Goal: Task Accomplishment & Management: Manage account settings

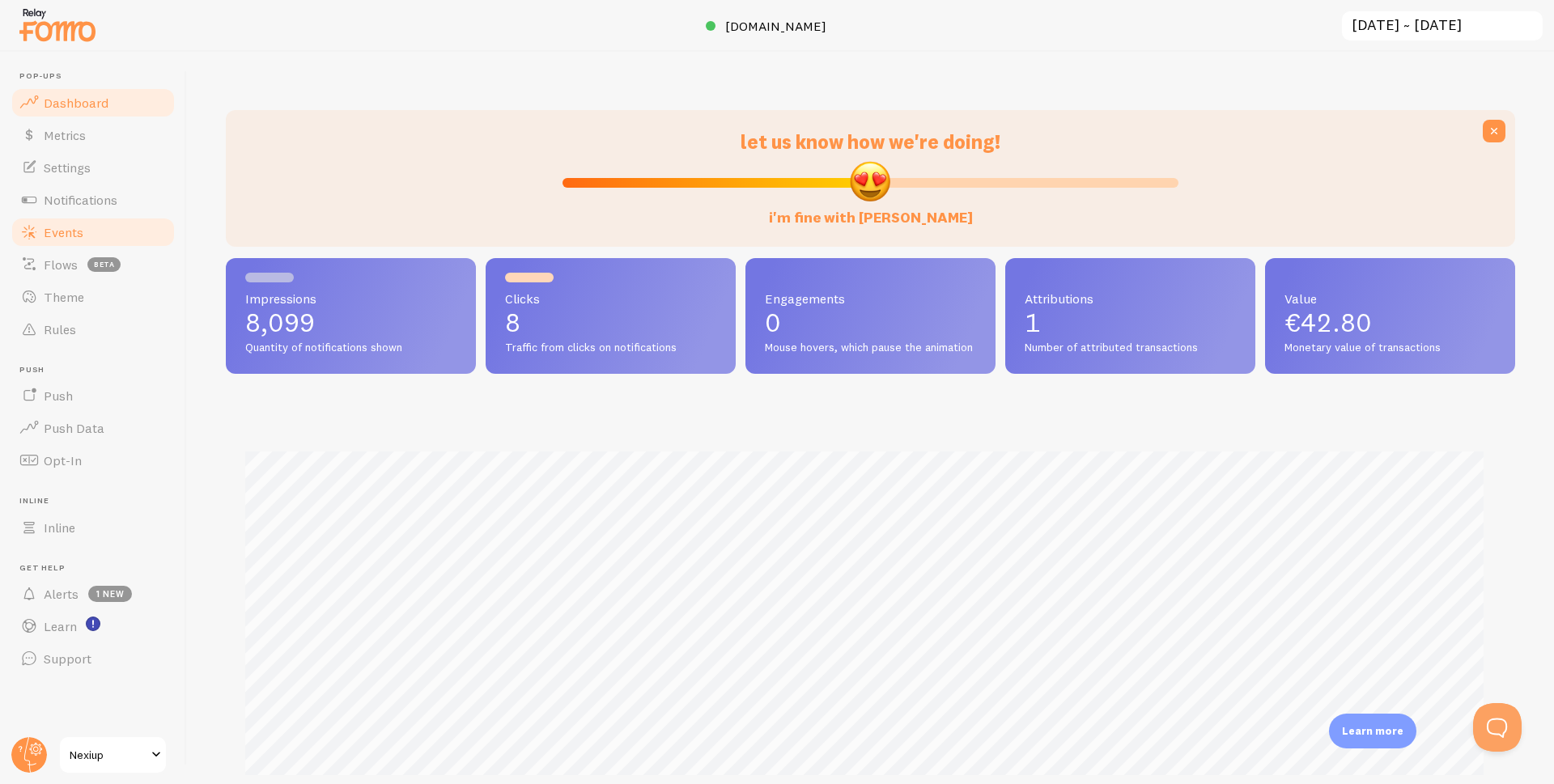
click at [65, 234] on span "Events" at bounding box center [64, 232] width 40 height 16
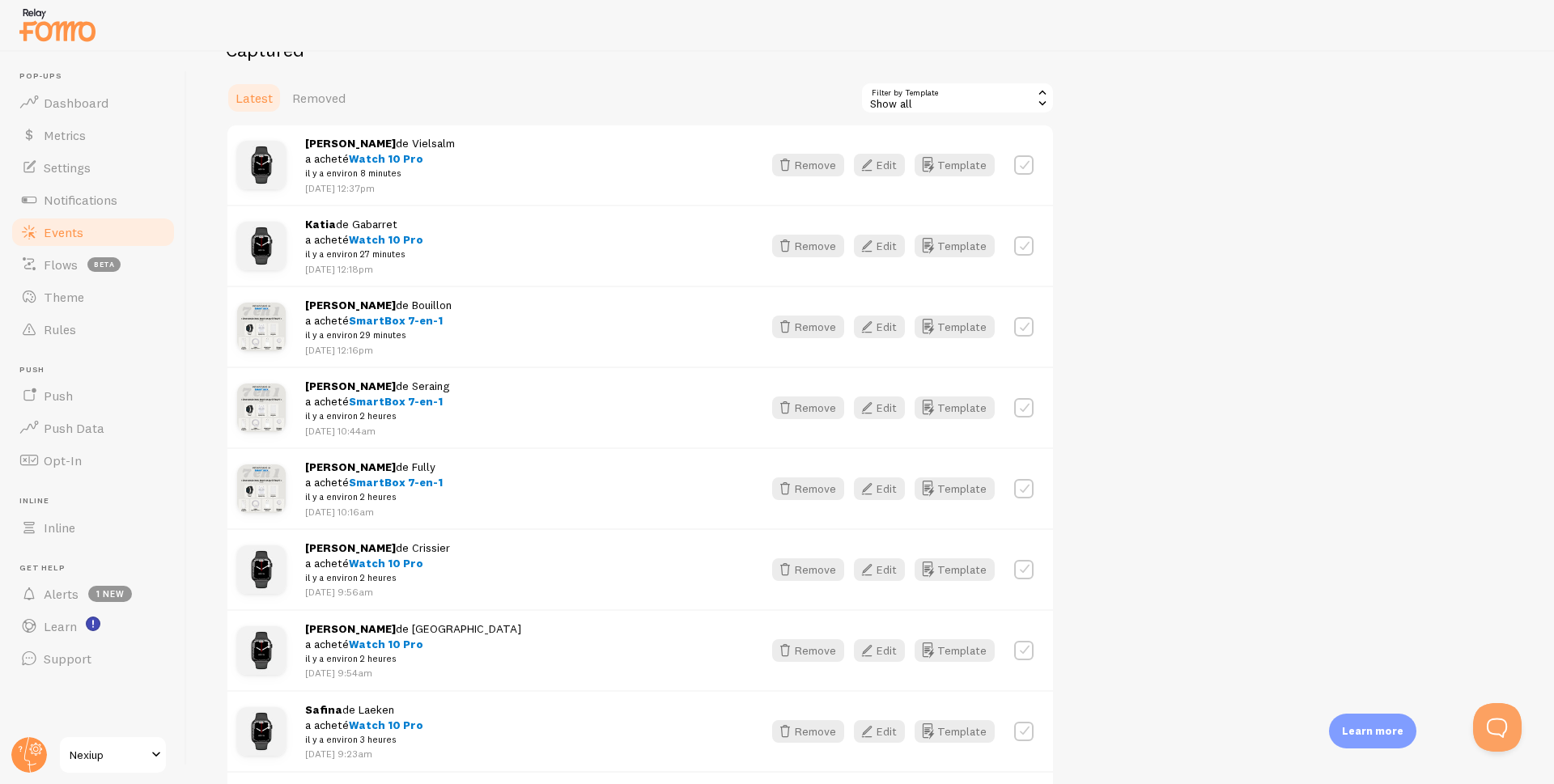
scroll to position [162, 0]
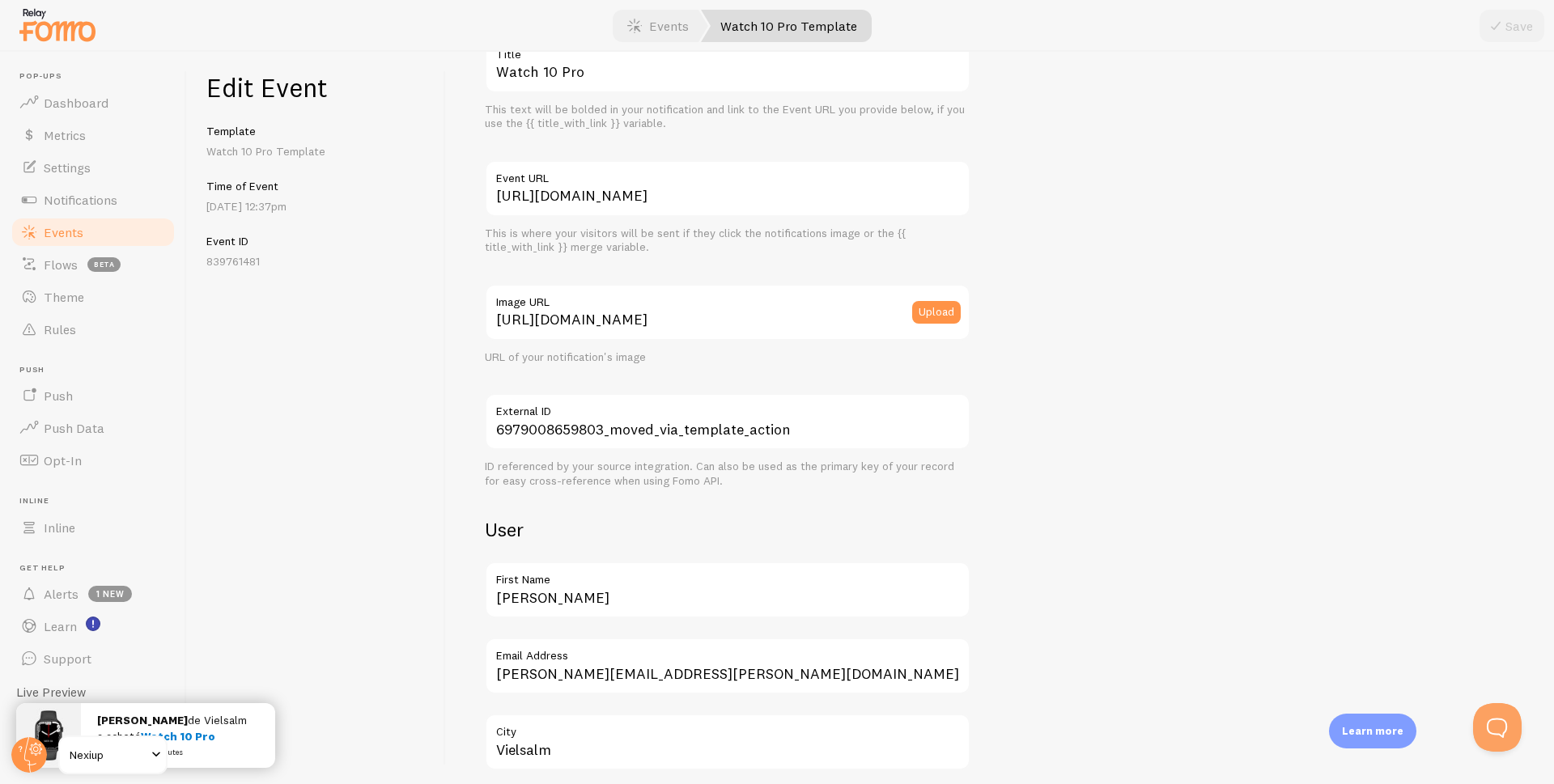
scroll to position [404, 0]
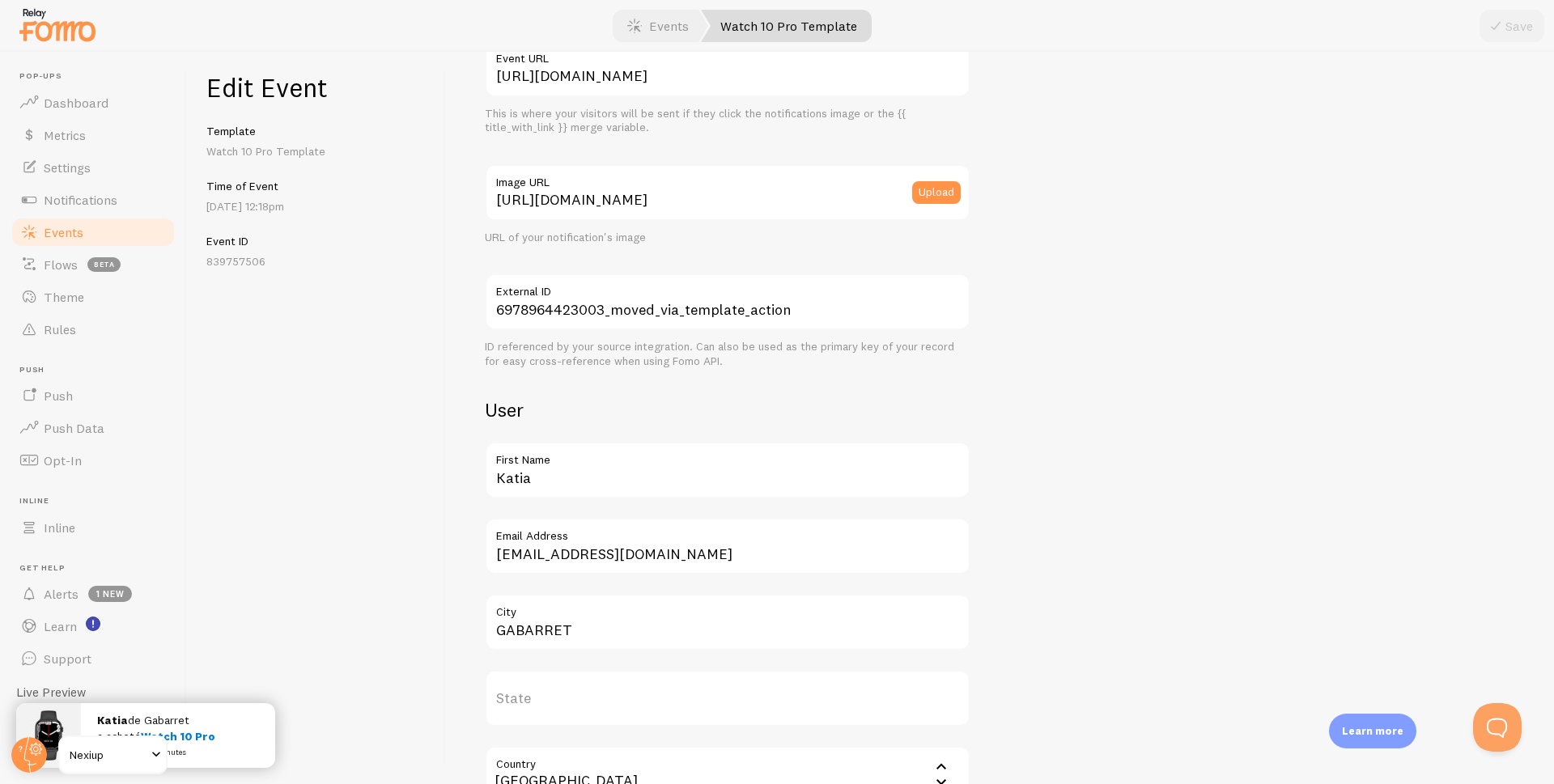
scroll to position [404, 0]
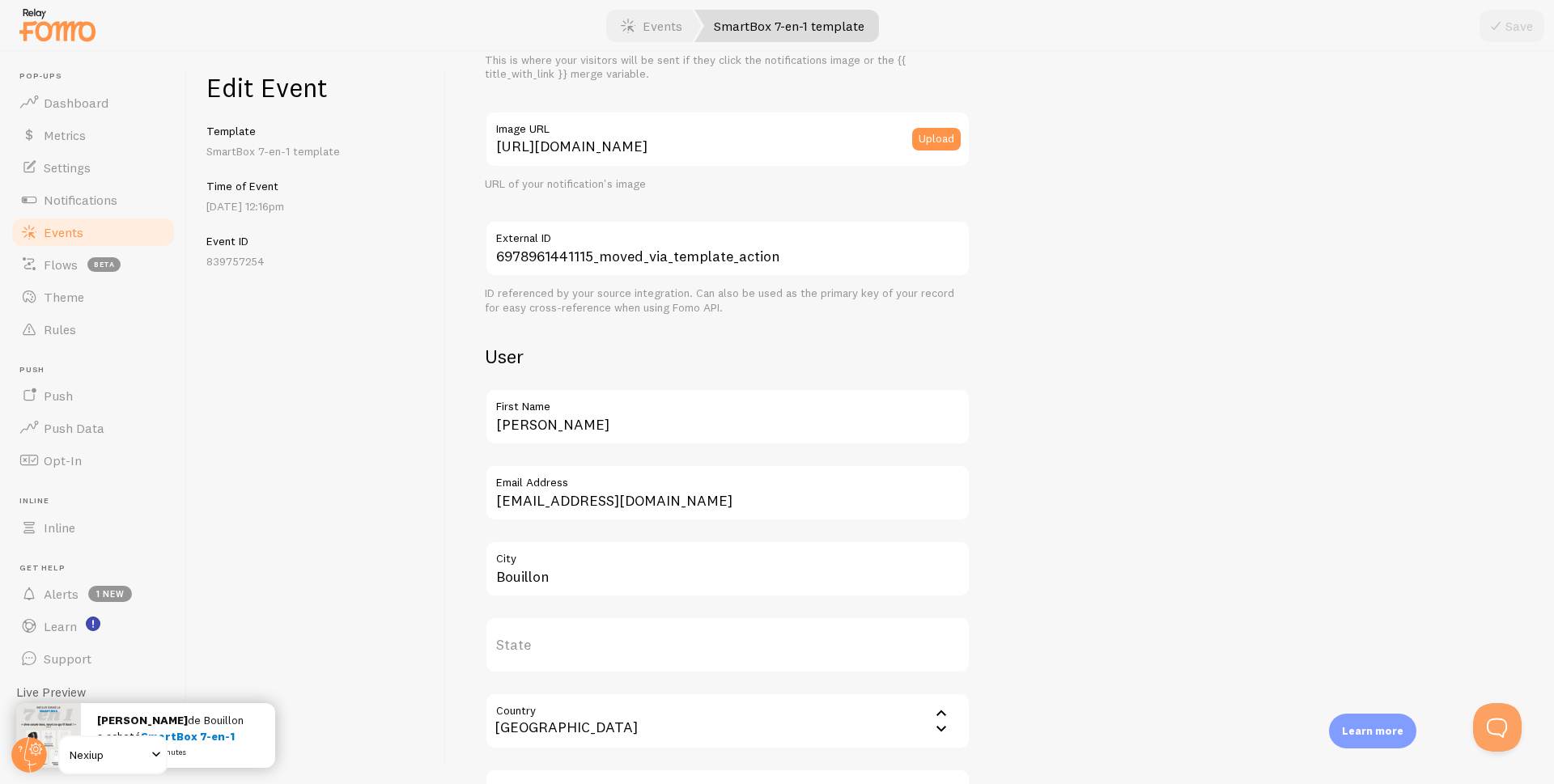
scroll to position [323, 0]
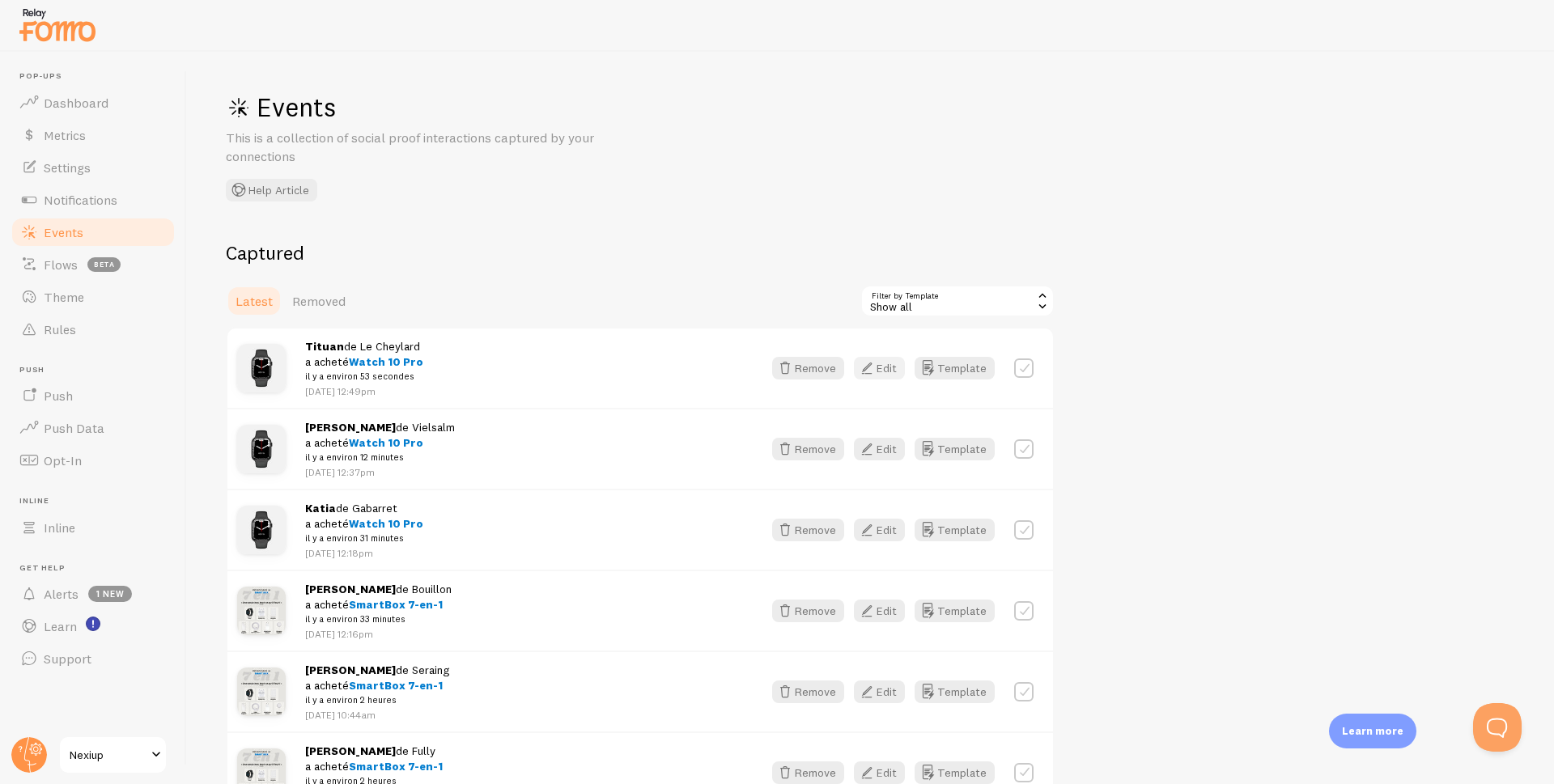
click at [882, 366] on button "Edit" at bounding box center [879, 368] width 51 height 23
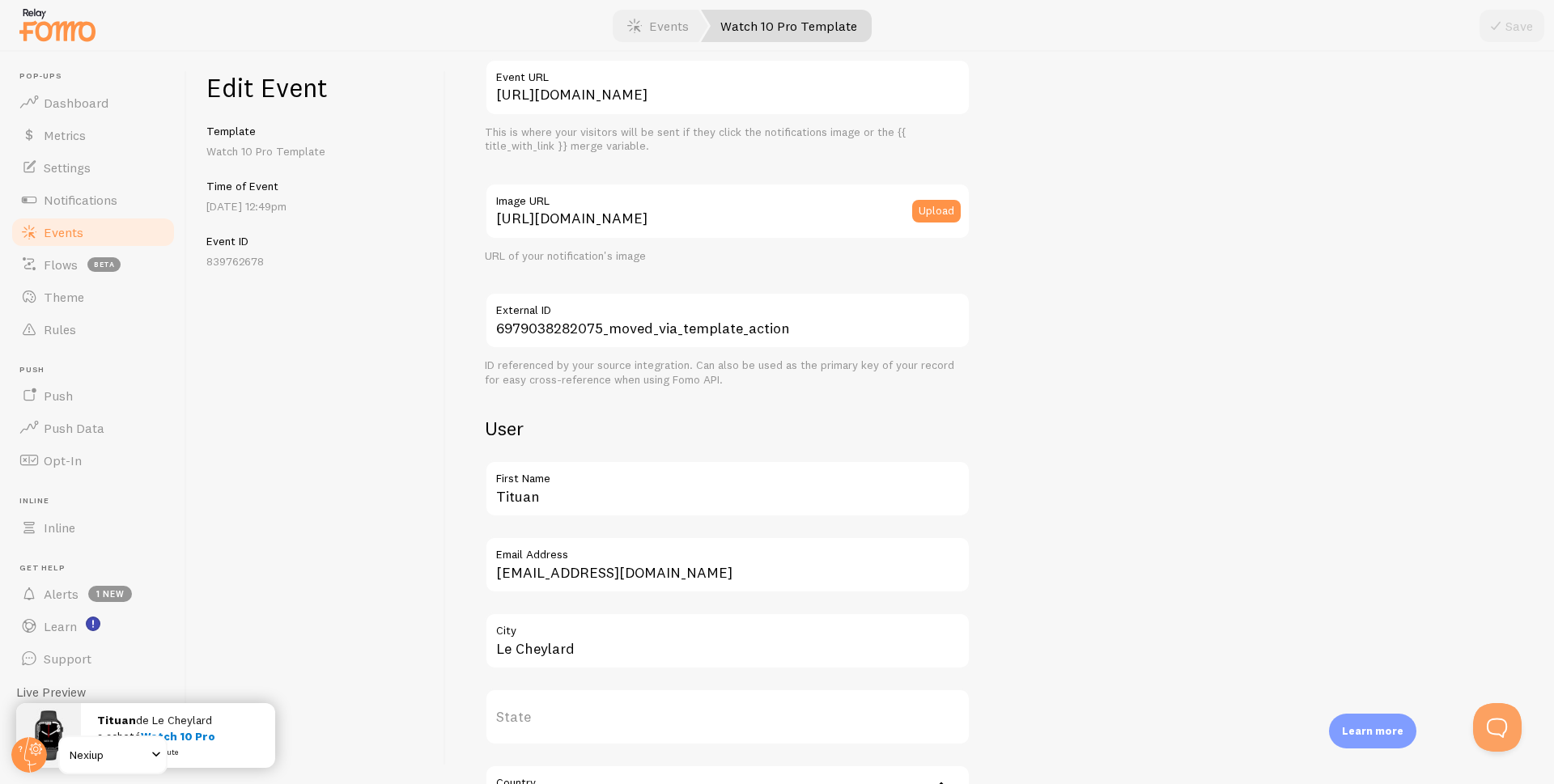
scroll to position [243, 0]
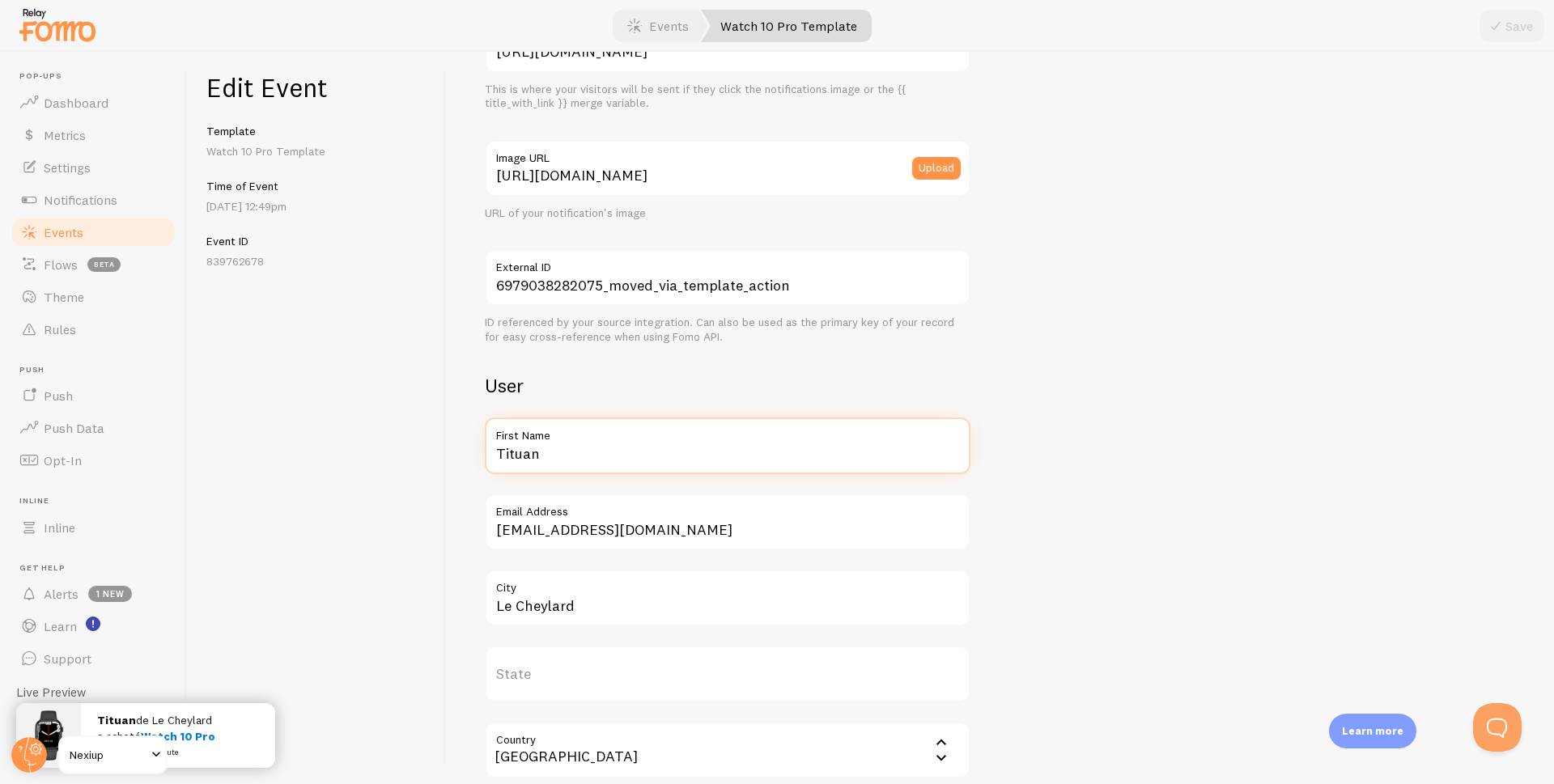
drag, startPoint x: 554, startPoint y: 462, endPoint x: 446, endPoint y: 463, distance: 108.0
click at [446, 463] on div "Meta Watch 10 Pro Title This text will be bolded in your notification and link …" at bounding box center [1000, 418] width 1109 height 732
drag, startPoint x: 555, startPoint y: 454, endPoint x: 446, endPoint y: 468, distance: 109.9
click at [446, 468] on div "Meta Watch 10 Pro Title This text will be bolded in your notification and link …" at bounding box center [1000, 418] width 1109 height 732
type input "[PERSON_NAME]"
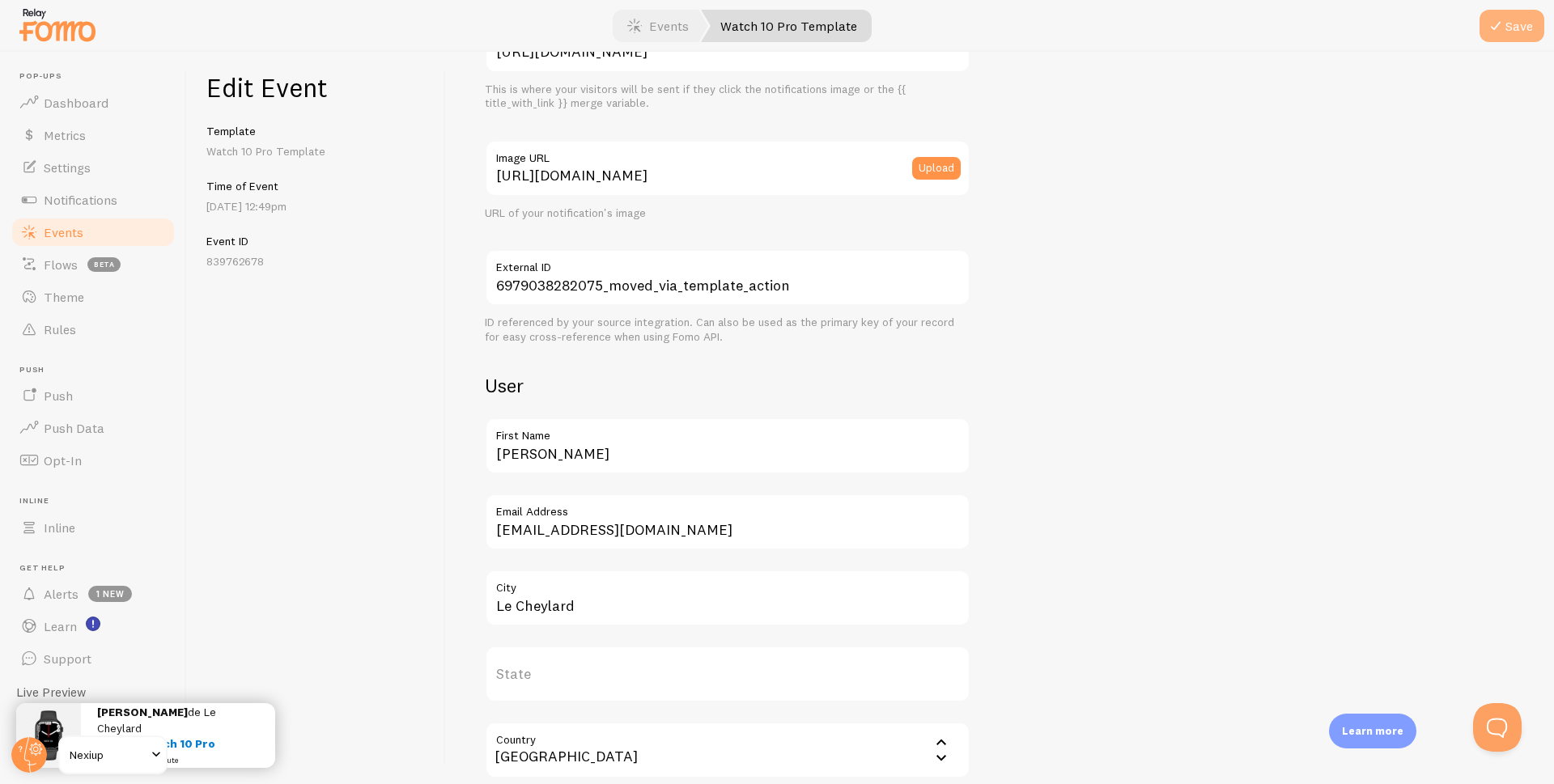
click at [1503, 24] on icon "submit" at bounding box center [1496, 26] width 19 height 19
click at [69, 236] on span "Events" at bounding box center [64, 232] width 40 height 16
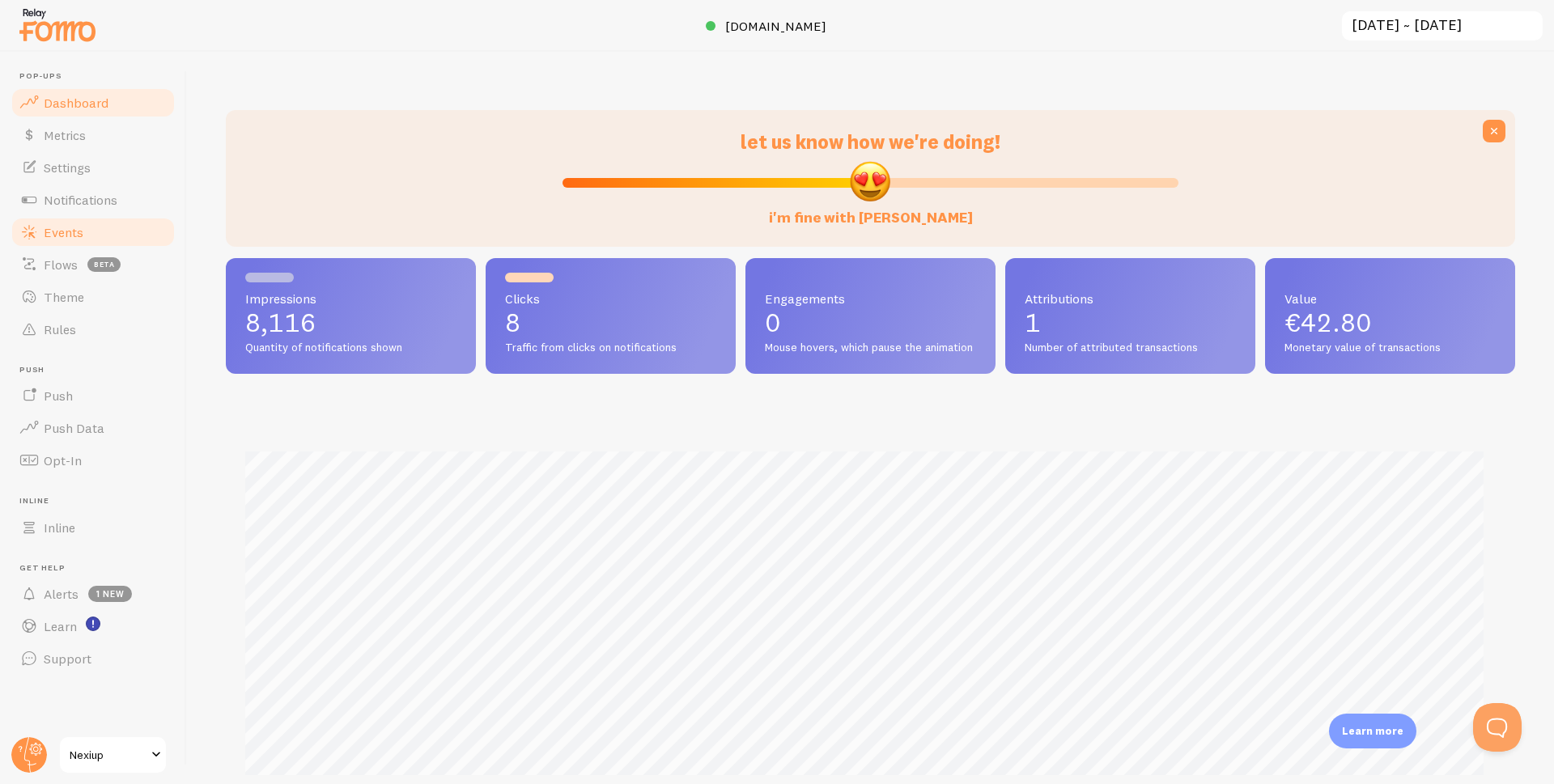
click at [66, 233] on span "Events" at bounding box center [64, 232] width 40 height 16
